Goal: Task Accomplishment & Management: Complete application form

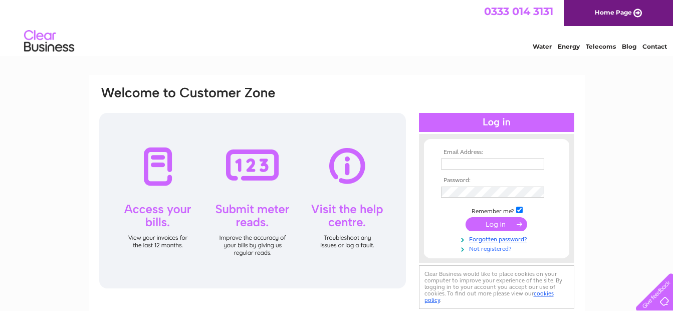
click at [491, 247] on link "Not registered?" at bounding box center [498, 248] width 114 height 10
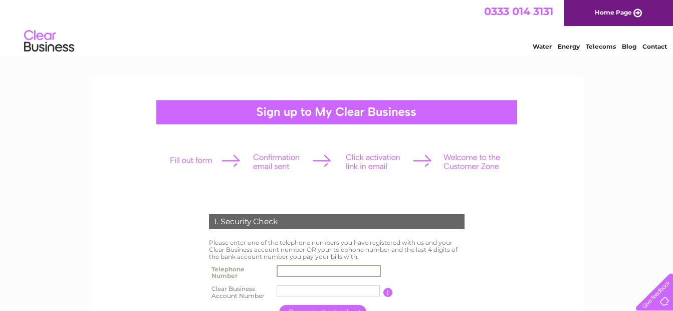
click at [298, 269] on input "text" at bounding box center [329, 271] width 104 height 12
type input "03305881254"
click at [312, 293] on input "text" at bounding box center [329, 291] width 104 height 12
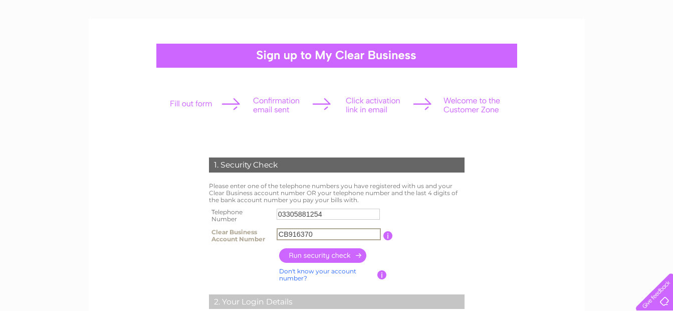
scroll to position [103, 0]
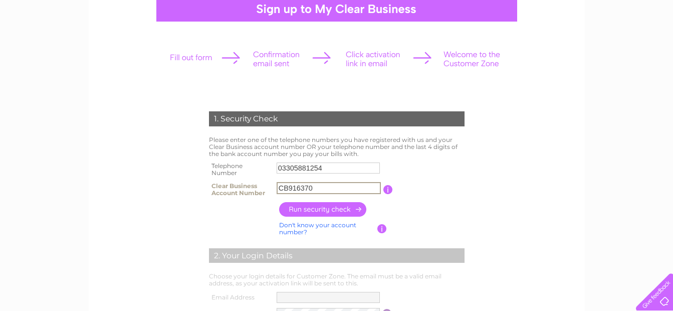
type input "CB916370"
click at [304, 209] on input "button" at bounding box center [323, 209] width 88 height 15
